Goal: Check status: Check status

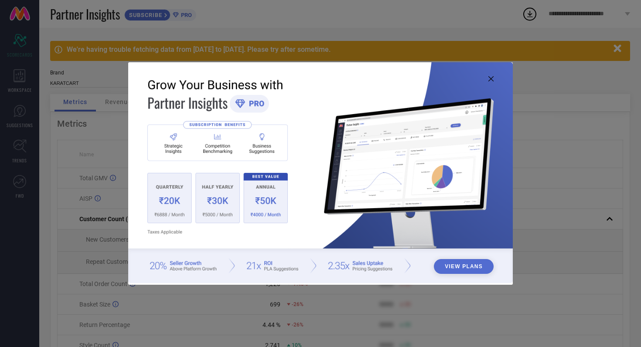
click at [492, 80] on icon at bounding box center [490, 78] width 5 height 5
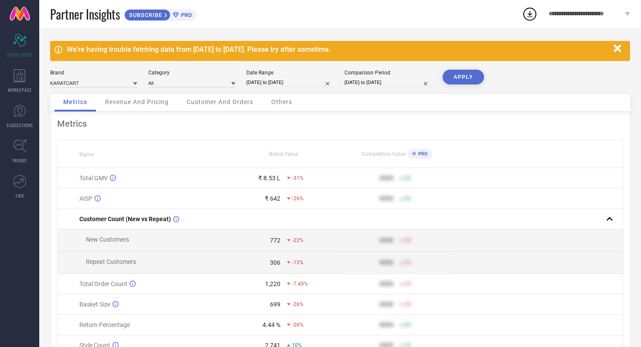
select select "8"
select select "2025"
select select "9"
select select "2025"
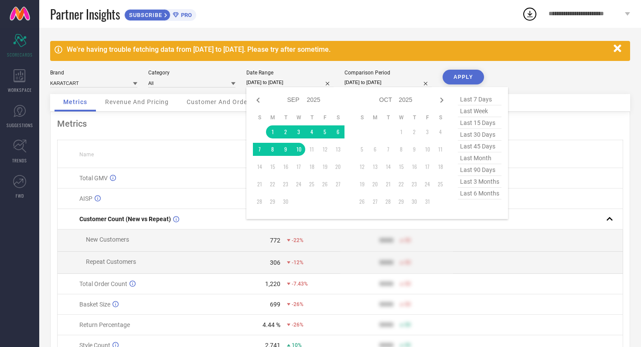
click at [312, 83] on input "[DATE] to [DATE]" at bounding box center [289, 82] width 87 height 9
click at [320, 27] on div "Partner Insights SUBSCRIBE PRO" at bounding box center [285, 14] width 471 height 28
